Goal: Task Accomplishment & Management: Use online tool/utility

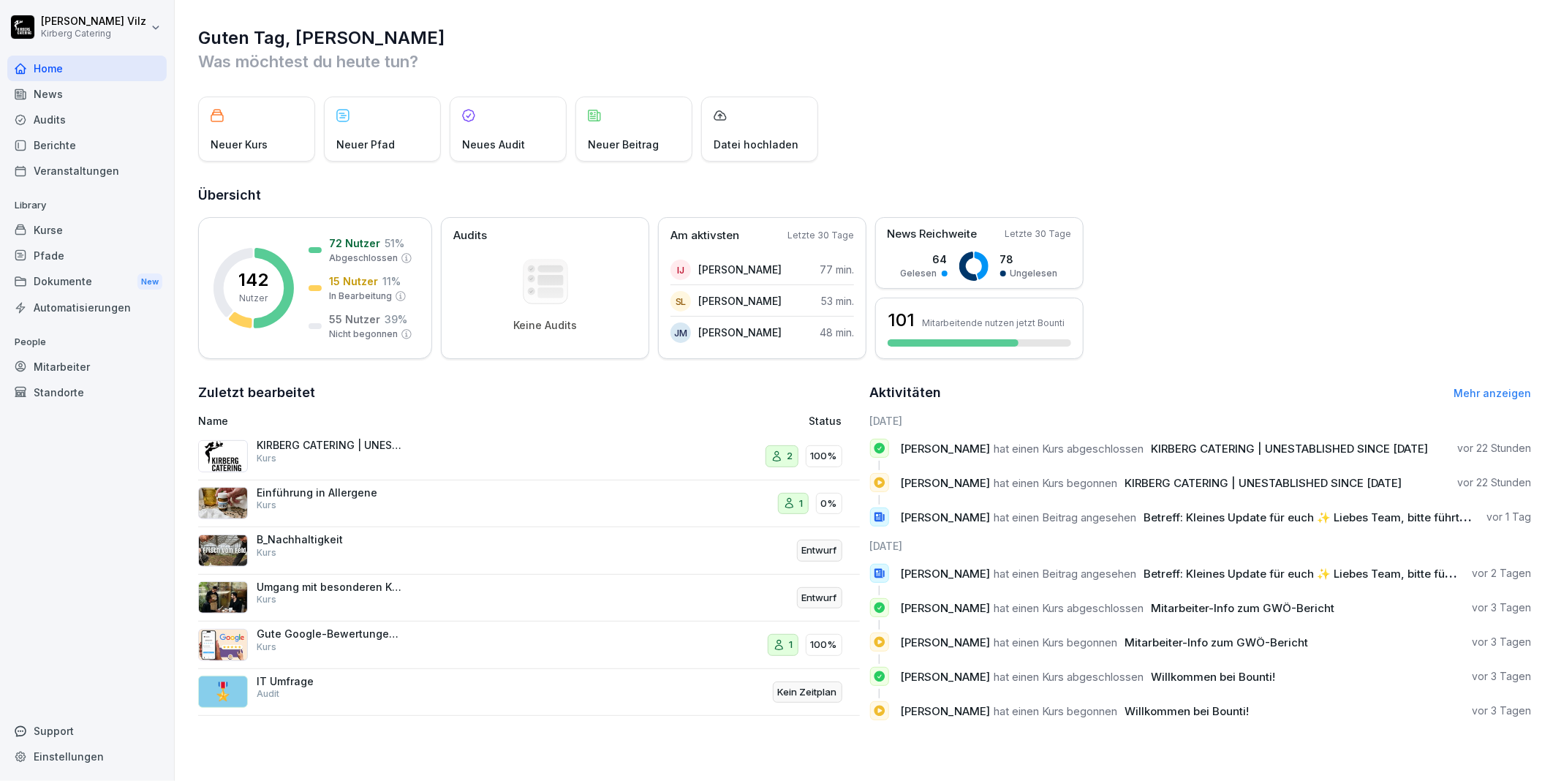
click at [54, 228] on div "Kurse" at bounding box center [86, 230] width 159 height 26
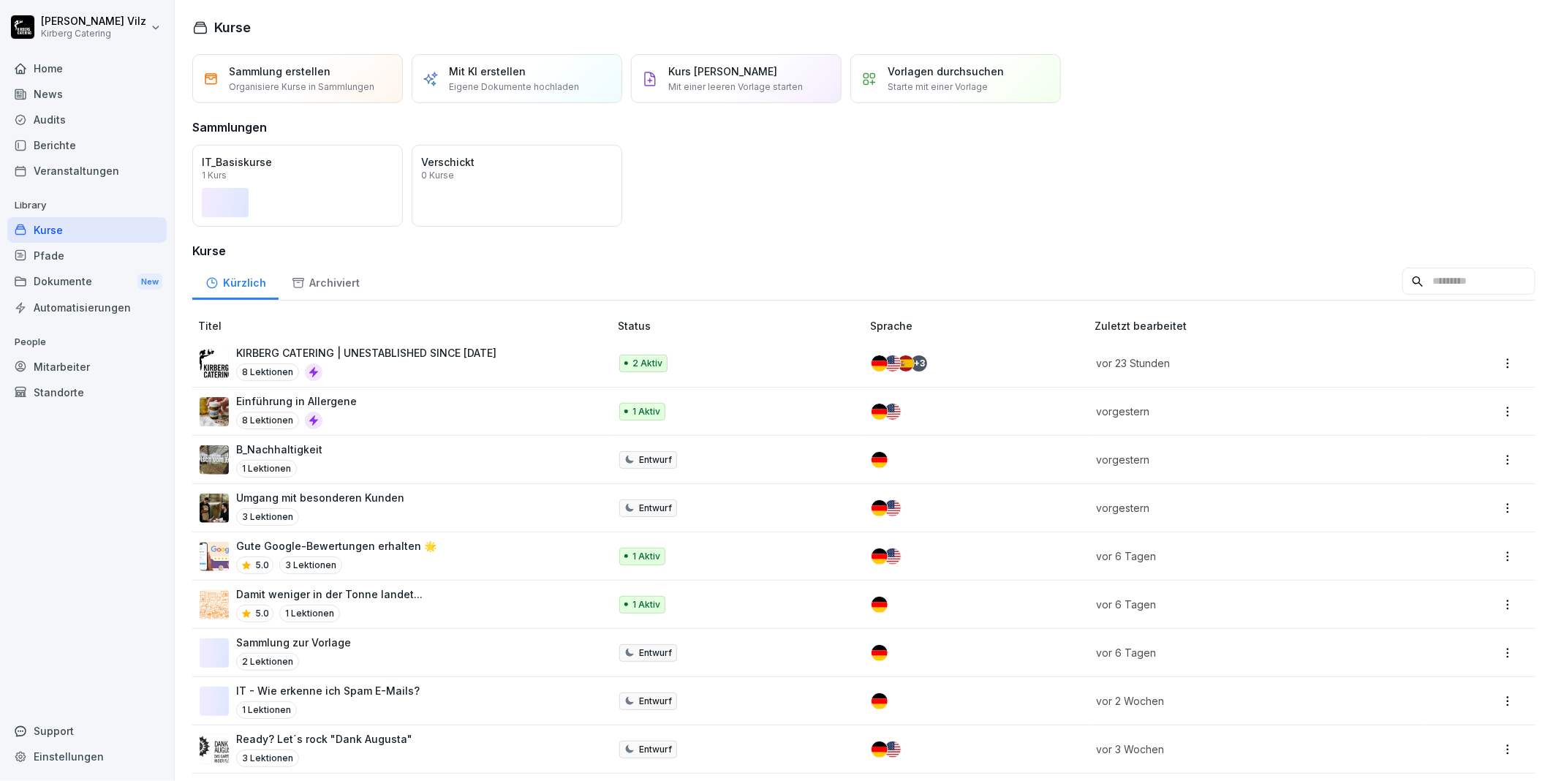
click at [419, 351] on p "KIRBERG CATERING | UNESTABLISHED SINCE [DATE]" at bounding box center [366, 352] width 260 height 15
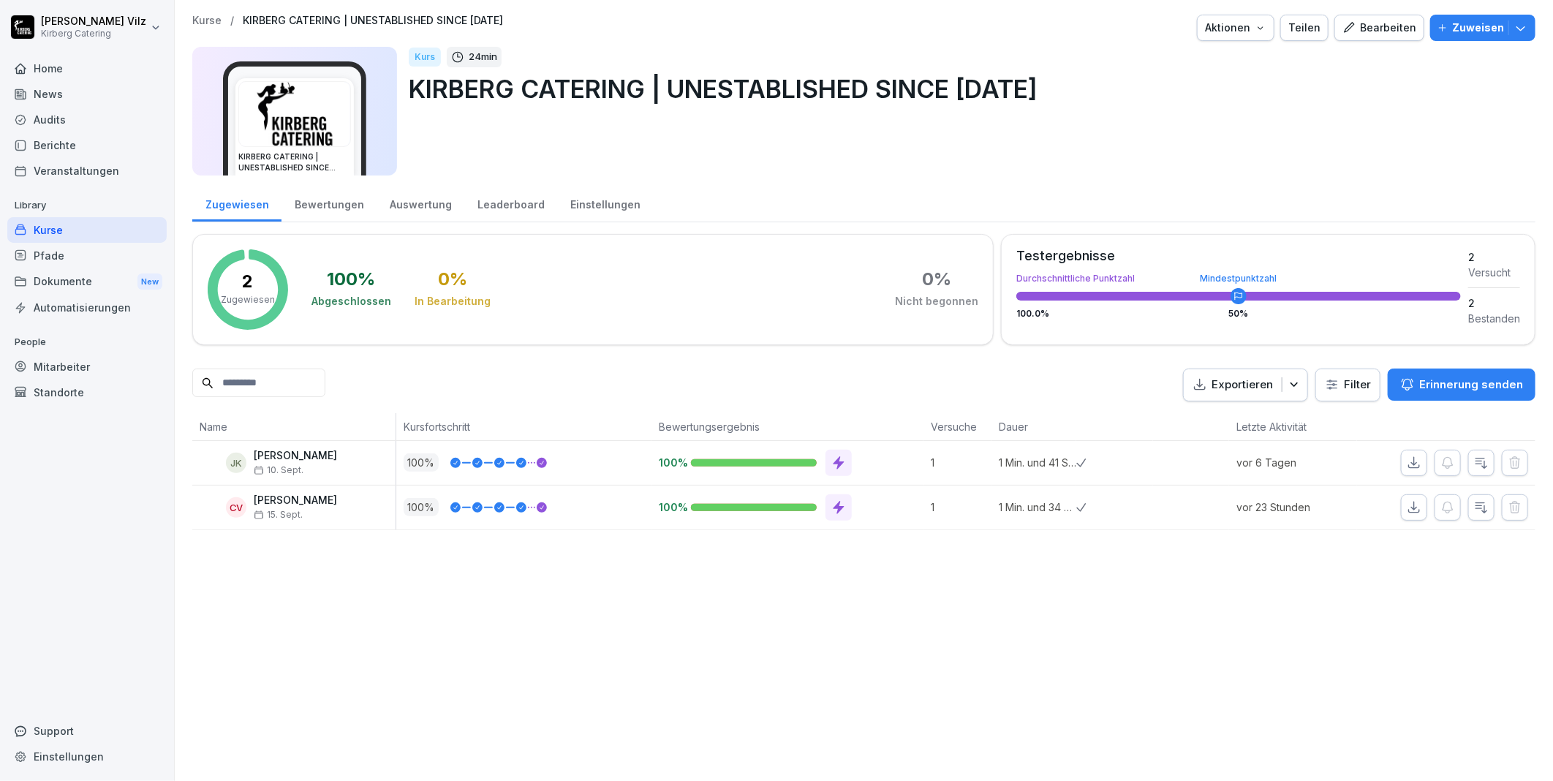
click at [1442, 29] on div "Zuweisen" at bounding box center [1482, 28] width 91 height 16
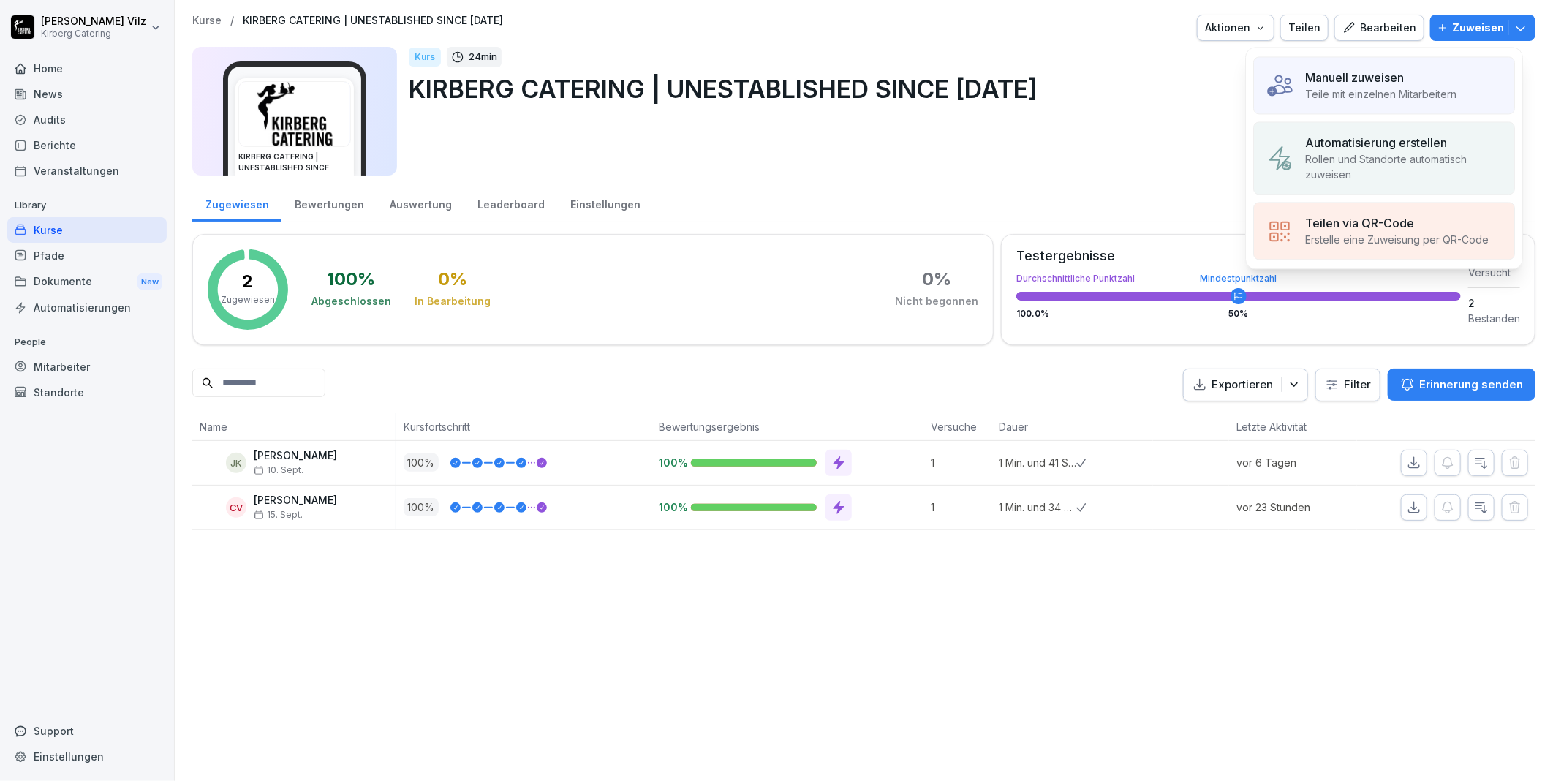
click at [966, 128] on div "Kurs 24 min KIRBERG CATERING | UNESTABLISHED SINCE [DATE]" at bounding box center [966, 111] width 1115 height 129
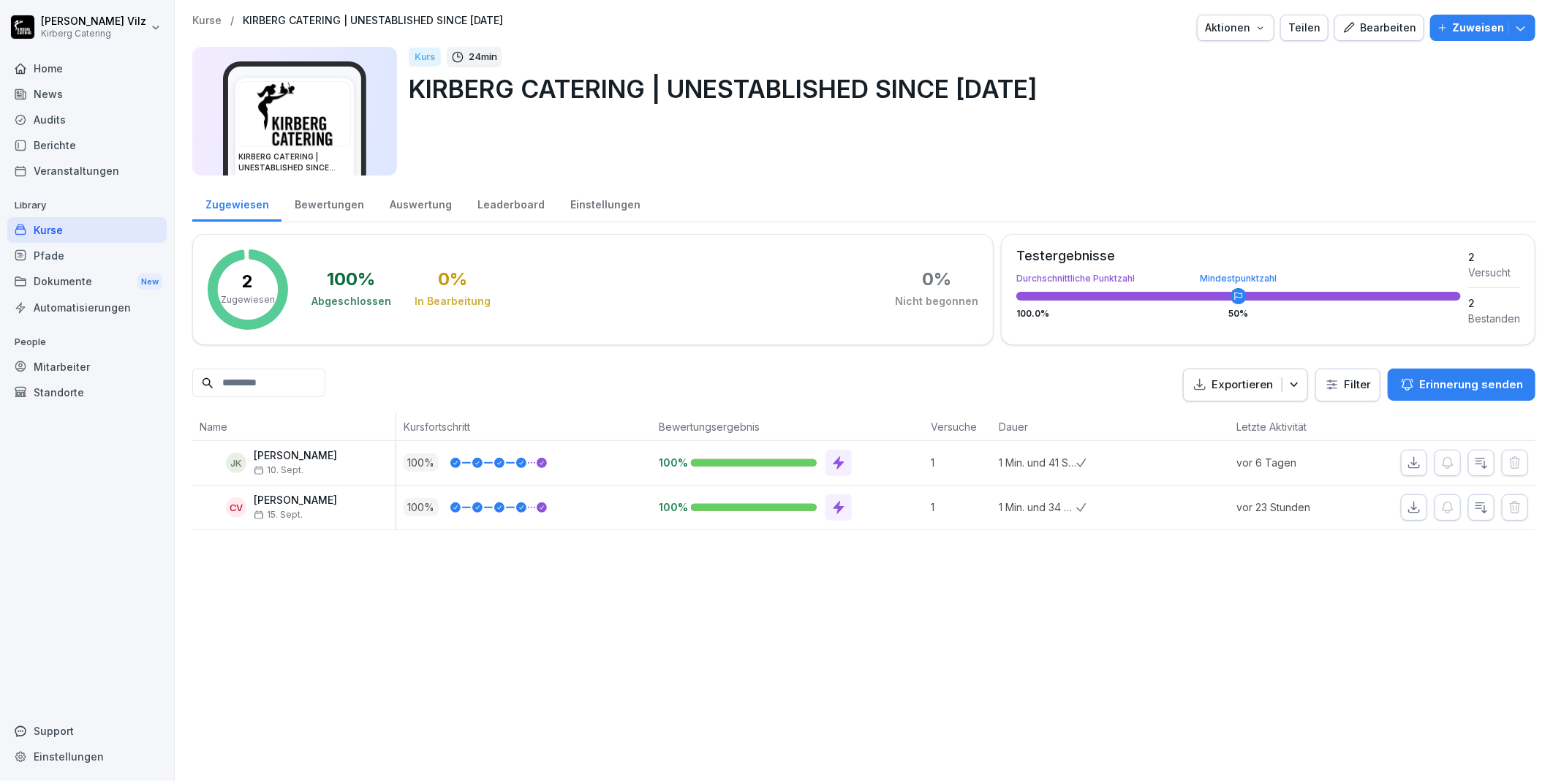
click at [1437, 25] on icon "button" at bounding box center [1442, 28] width 10 height 10
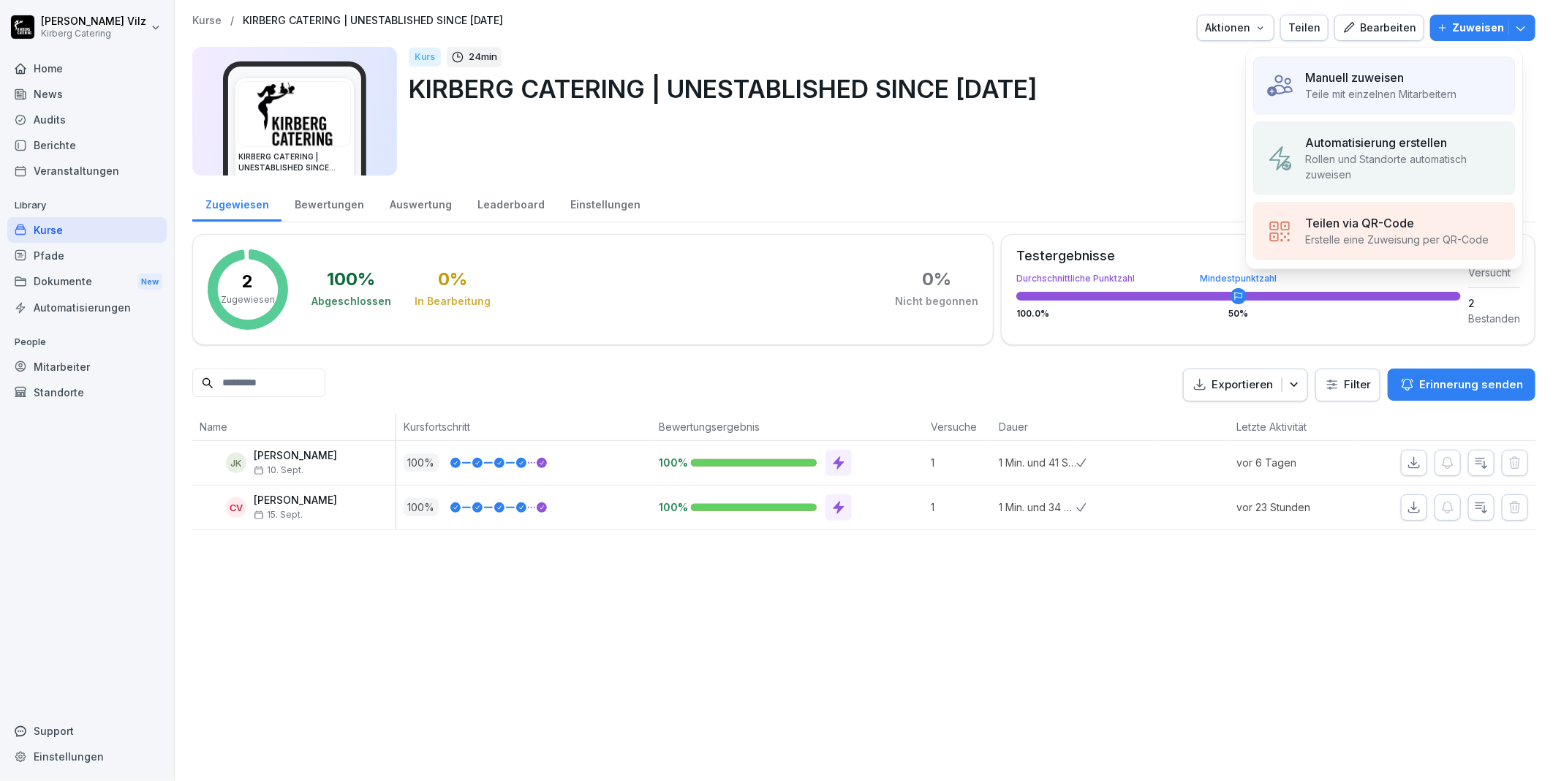
click at [1399, 66] on div "Manuell zuweisen Teile mit einzelnen Mitarbeitern" at bounding box center [1384, 85] width 262 height 58
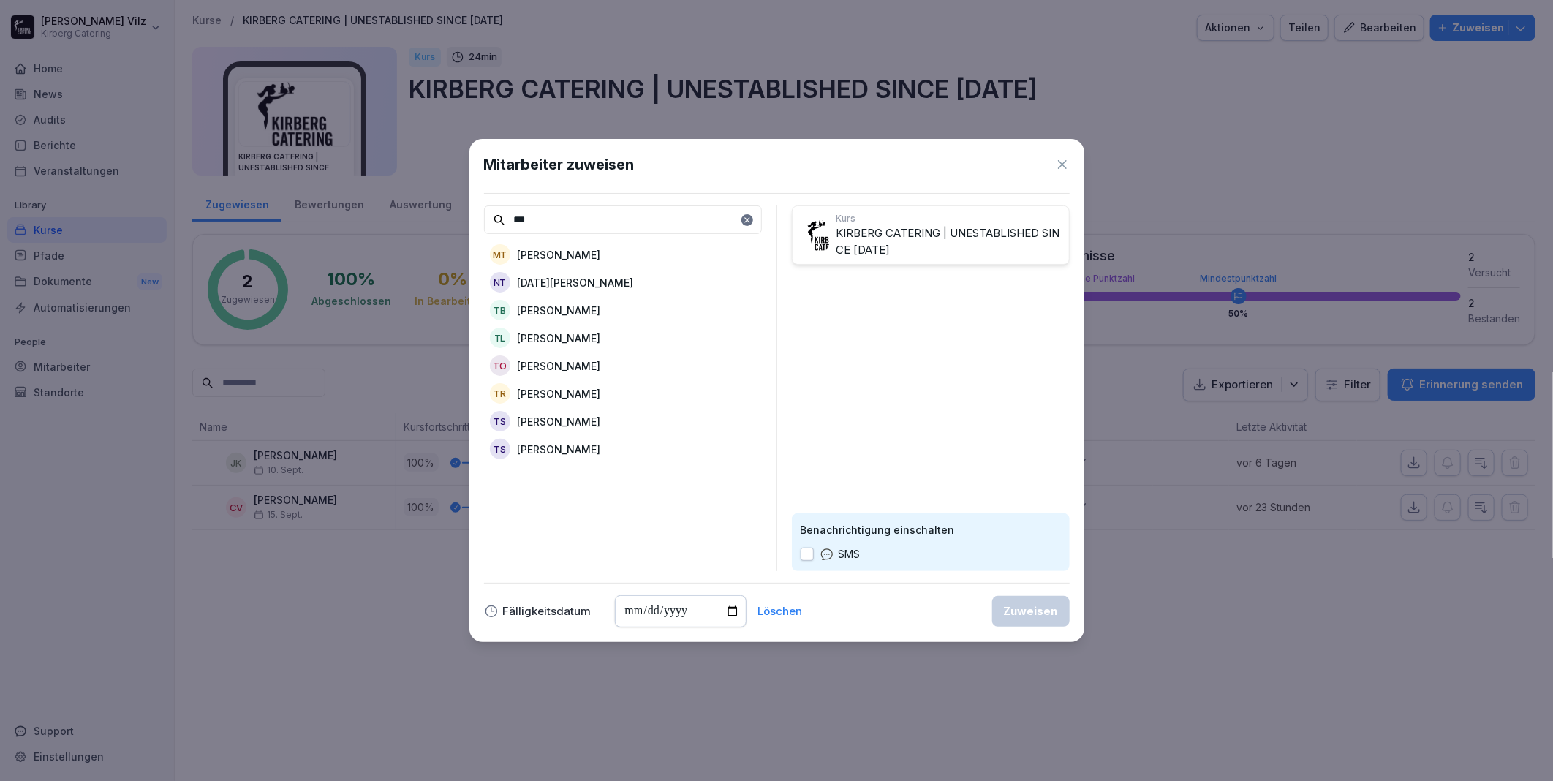
type input "***"
click at [601, 393] on p "[PERSON_NAME]" at bounding box center [559, 393] width 83 height 15
click at [1035, 608] on div "Zuweisen" at bounding box center [1031, 611] width 54 height 16
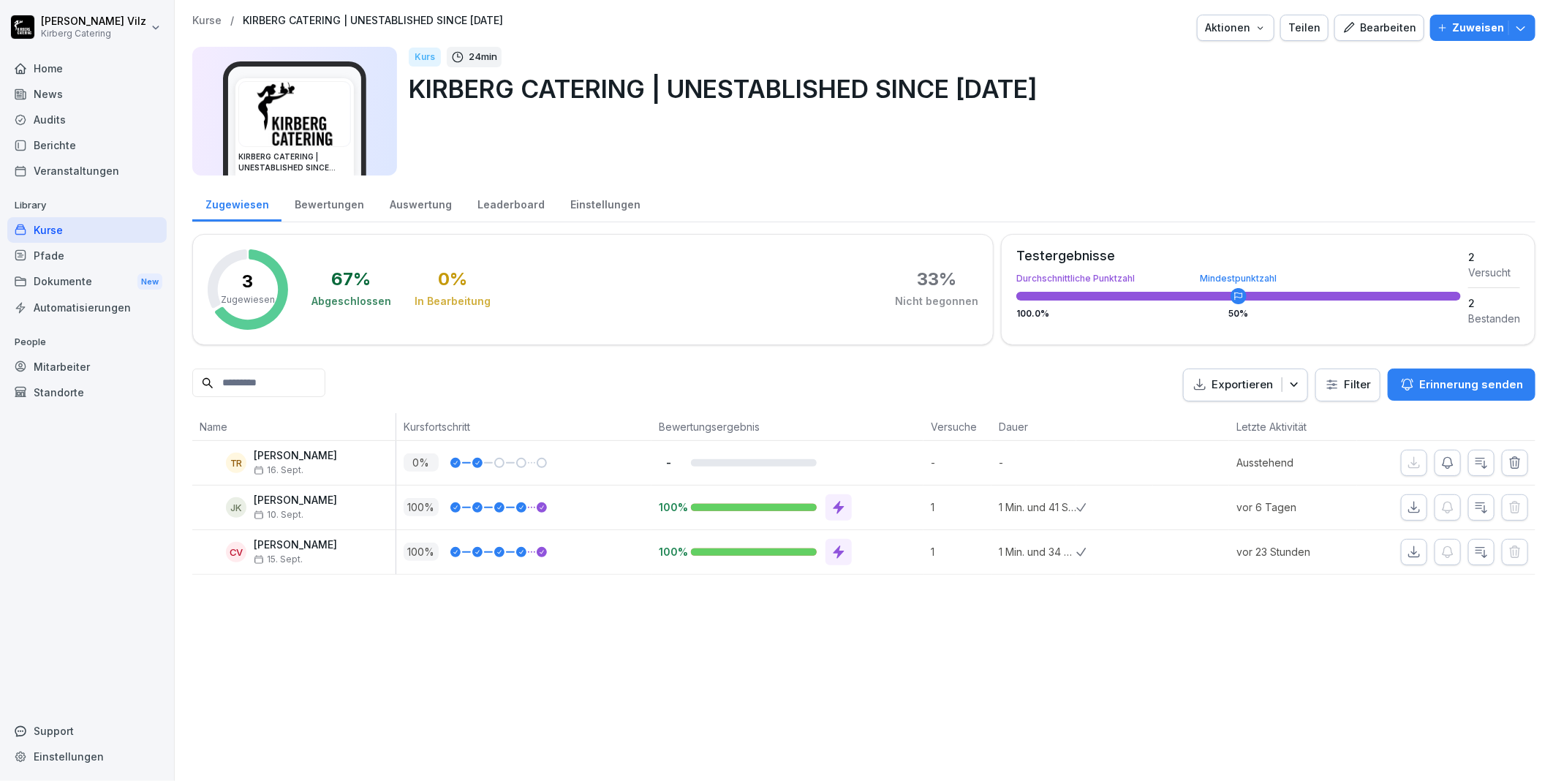
click at [657, 713] on div "Kurse / KIRBERG CATERING | UNESTABLISHED SINCE [DATE] Aktionen Teilen Bearbeite…" at bounding box center [864, 390] width 1378 height 781
